Goal: Obtain resource: Download file/media

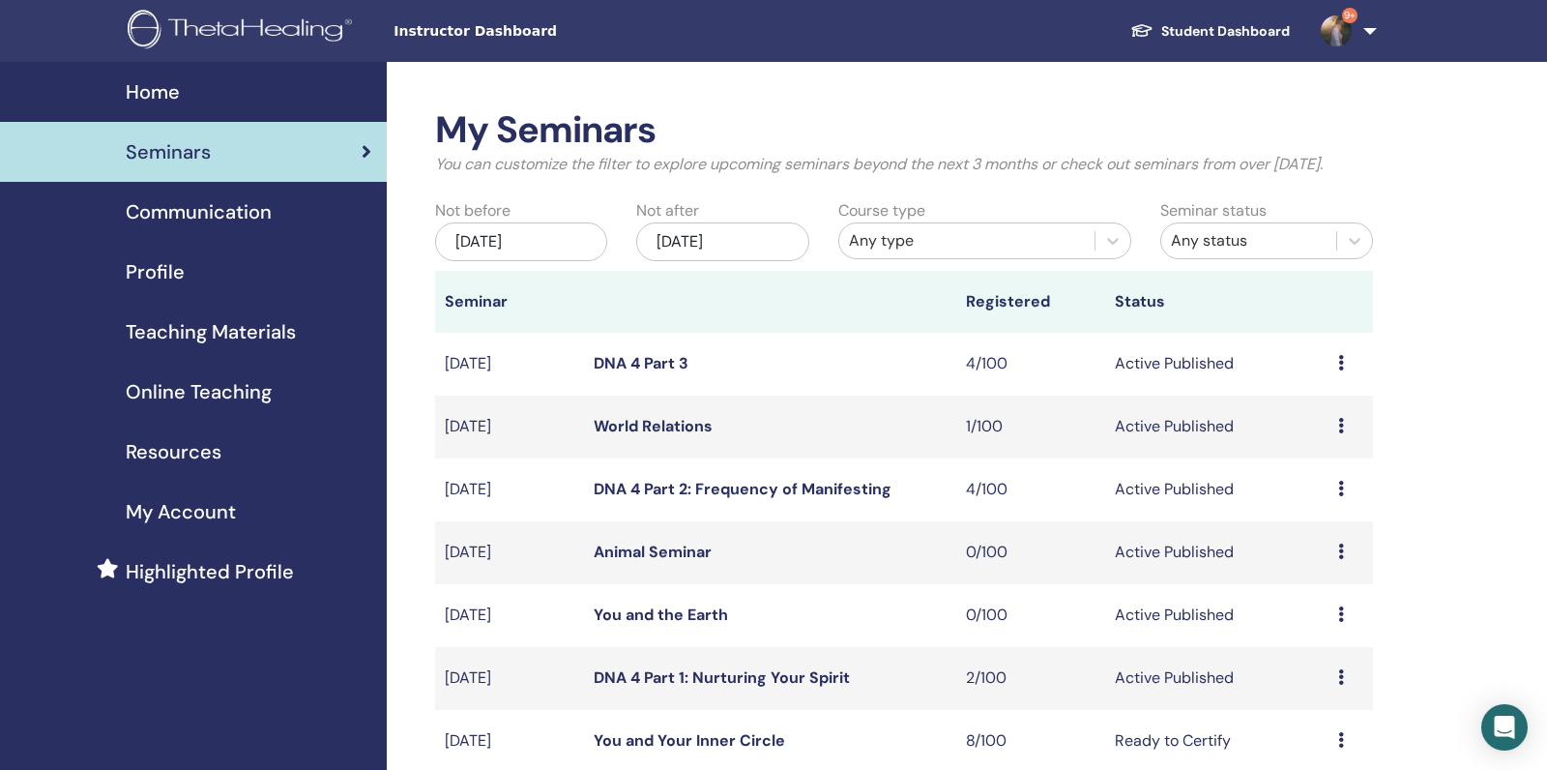
click at [231, 337] on span "Teaching Materials" at bounding box center [211, 331] width 170 height 29
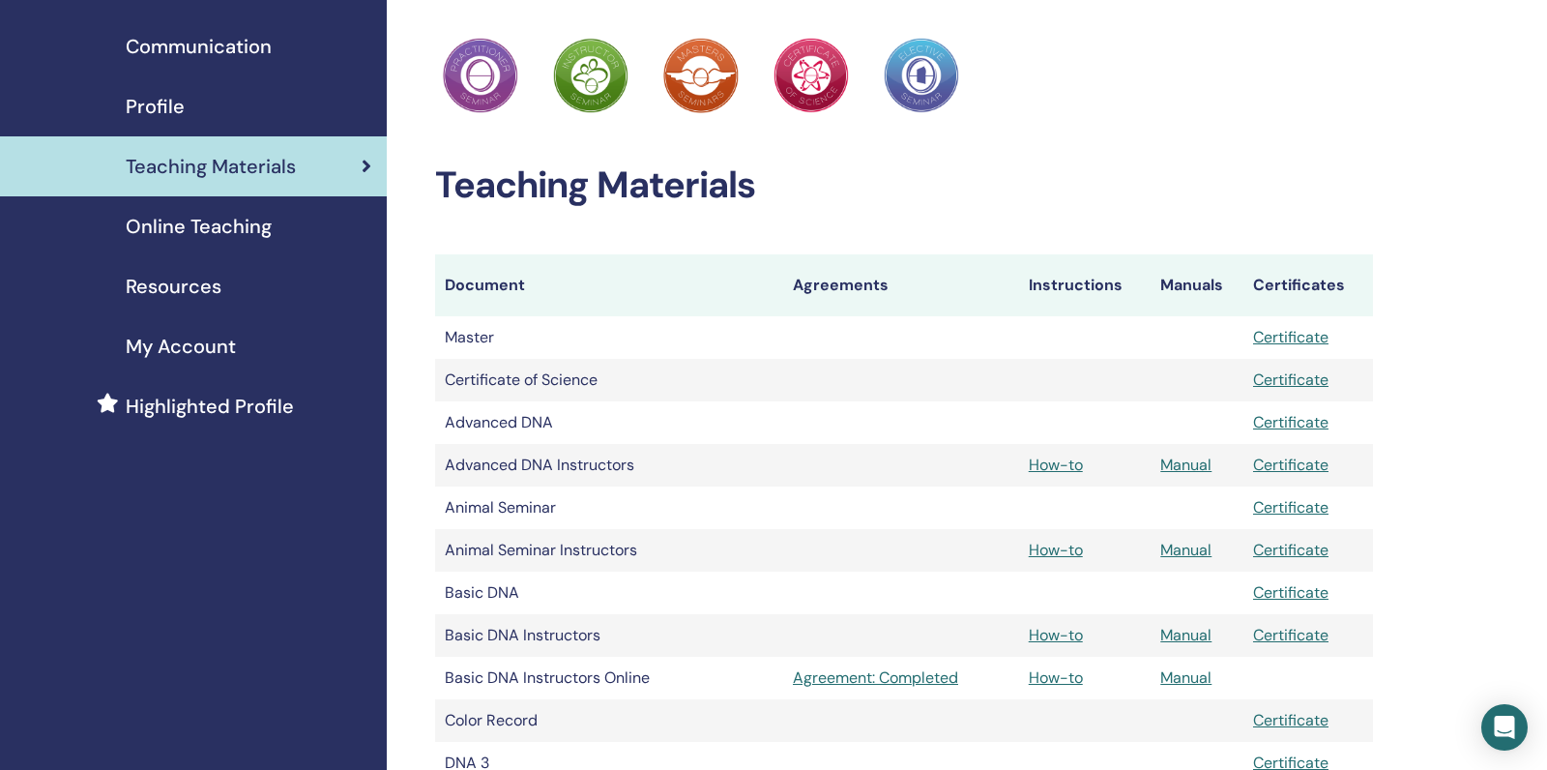
scroll to position [226, 0]
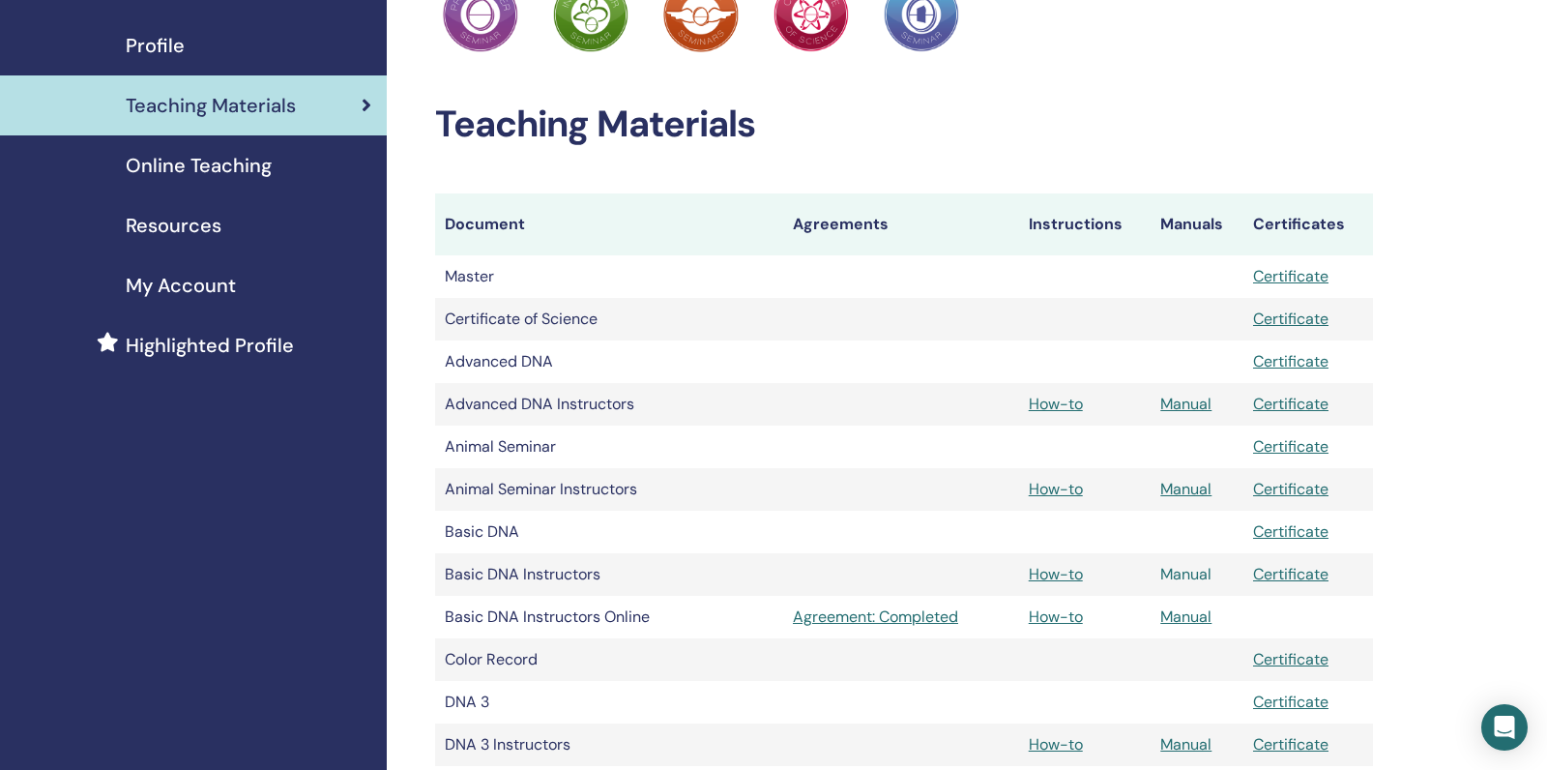
click at [1185, 572] on link "Manual" at bounding box center [1185, 574] width 51 height 20
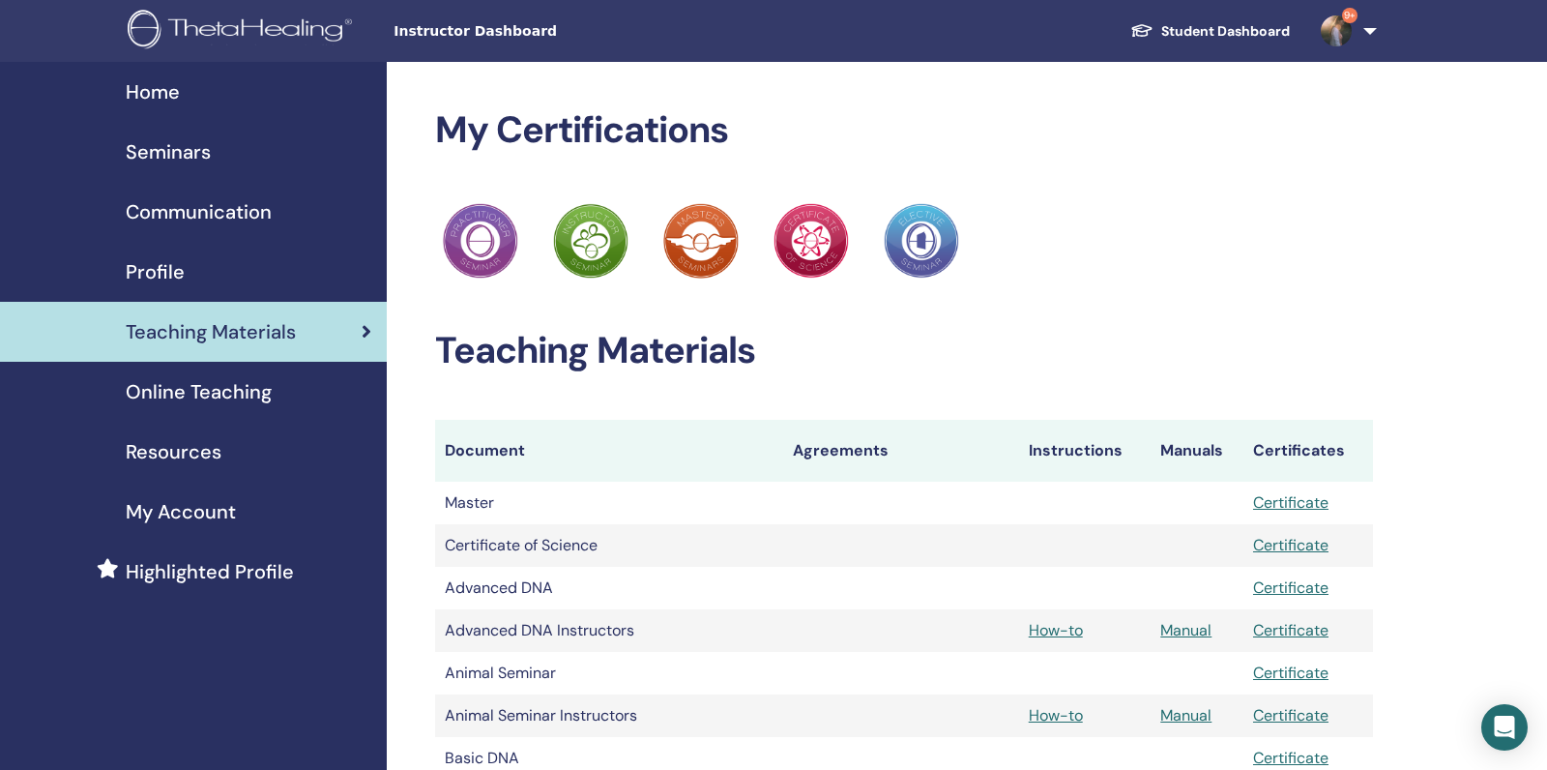
scroll to position [226, 0]
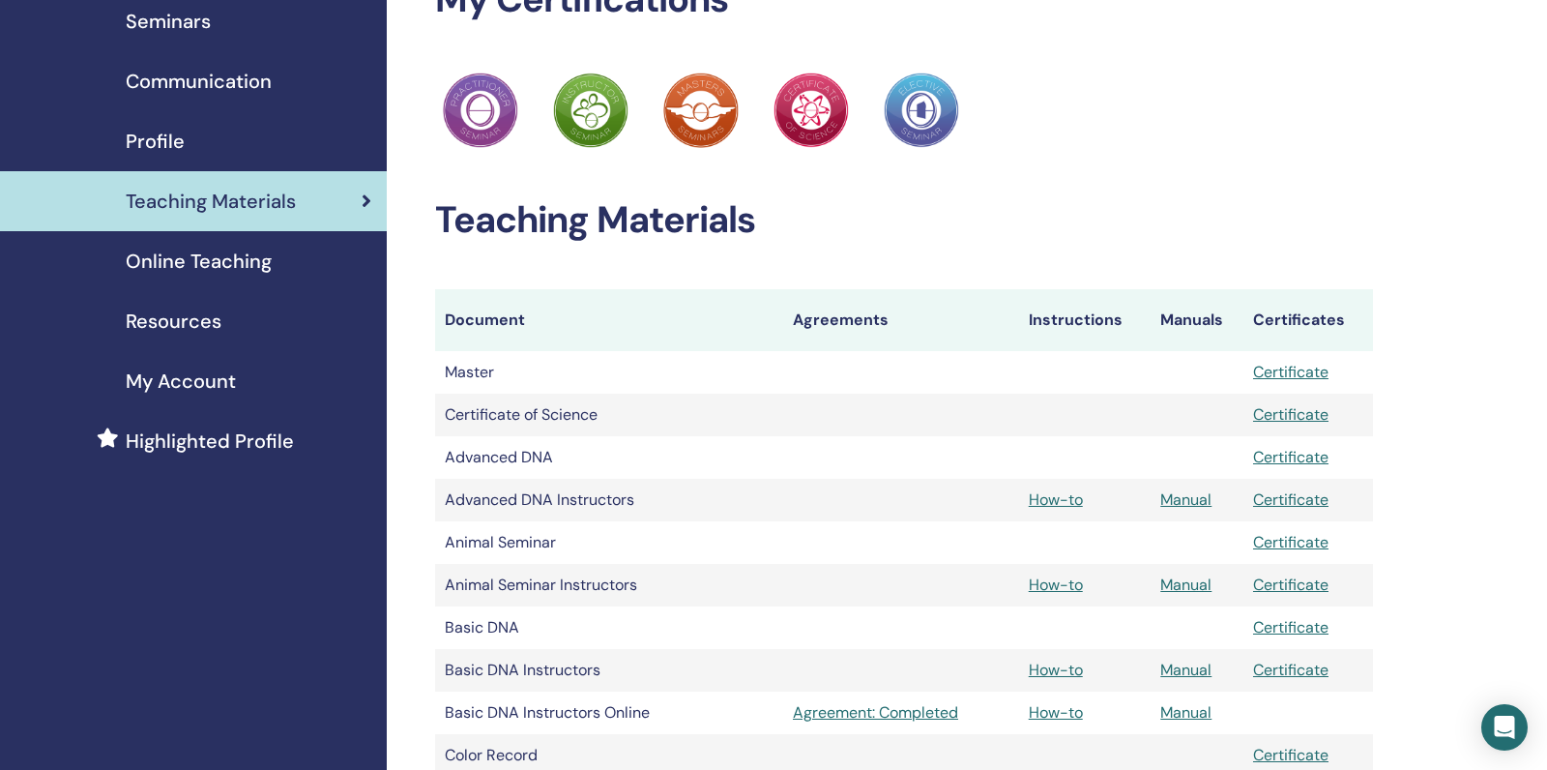
scroll to position [95, 0]
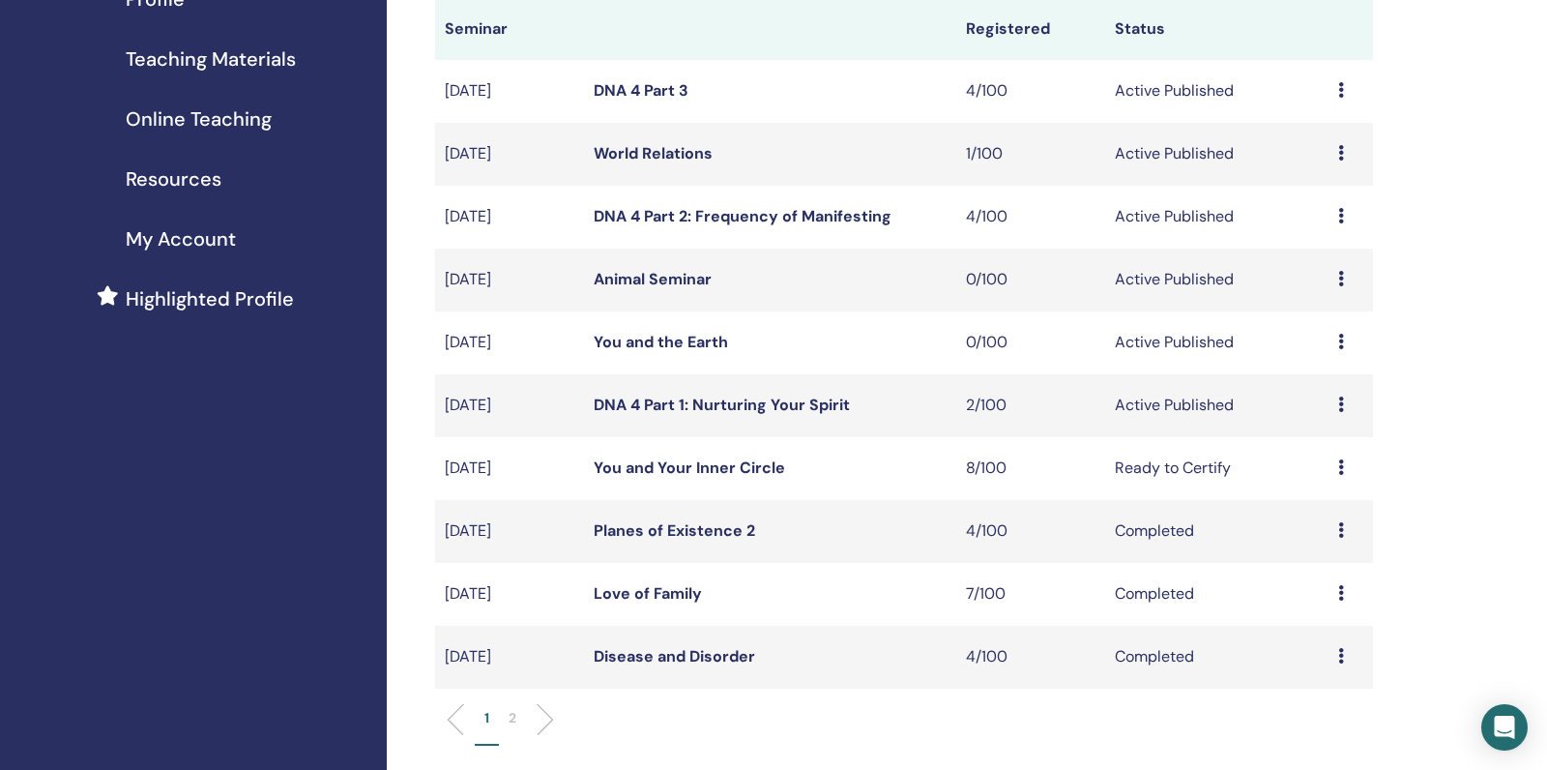
scroll to position [264, 0]
